Goal: Check status: Check status

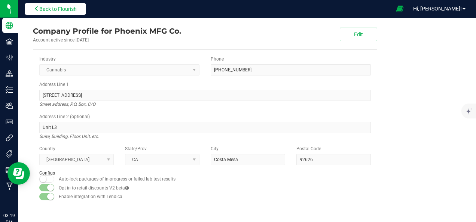
click at [67, 5] on button "Back to Flourish" at bounding box center [55, 9] width 61 height 12
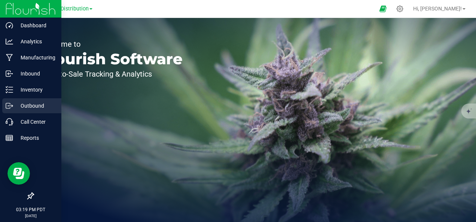
click at [30, 99] on div "Outbound" at bounding box center [31, 105] width 59 height 15
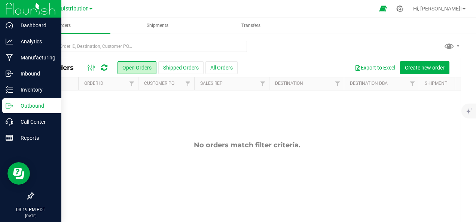
click at [78, 12] on div "Distribution Distribution Manufacturing" at bounding box center [77, 8] width 32 height 9
click at [84, 7] on span "Distribution" at bounding box center [75, 9] width 28 height 7
click at [70, 34] on link "Manufacturing" at bounding box center [76, 36] width 109 height 10
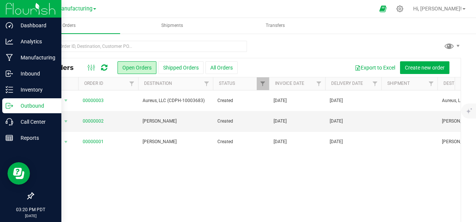
click at [104, 67] on icon at bounding box center [104, 67] width 6 height 7
click at [209, 64] on button "All Orders" at bounding box center [221, 67] width 32 height 13
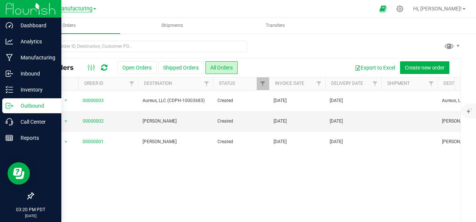
click at [79, 9] on span "Manufacturing" at bounding box center [74, 9] width 36 height 7
click at [67, 29] on link "Distribution" at bounding box center [76, 26] width 109 height 10
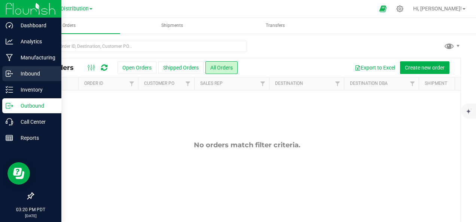
click at [10, 74] on line at bounding box center [9, 74] width 4 height 0
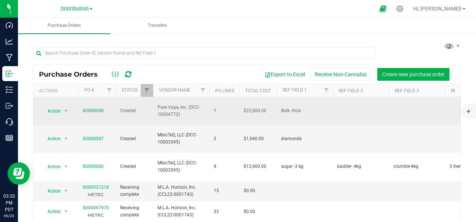
click at [195, 116] on td "Pure Vape, Inc. (DCC-10004772)" at bounding box center [181, 111] width 56 height 28
click at [60, 108] on span "Action" at bounding box center [51, 111] width 20 height 10
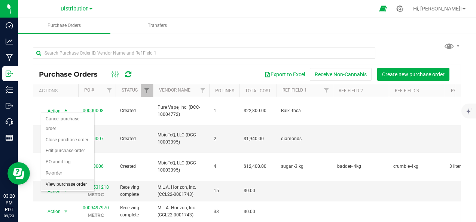
click at [76, 182] on li "View purchase order" at bounding box center [67, 184] width 53 height 11
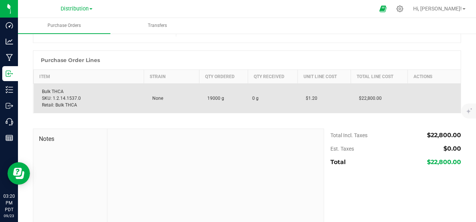
scroll to position [81, 0]
